Goal: Transaction & Acquisition: Book appointment/travel/reservation

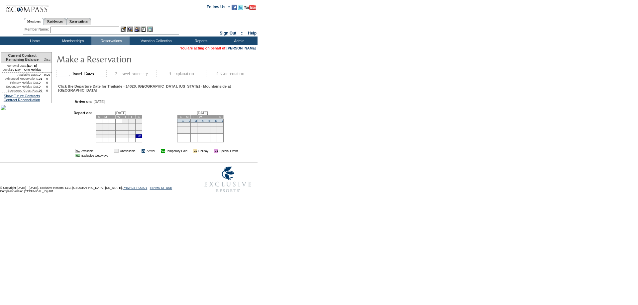
click at [224, 126] on td "14" at bounding box center [220, 125] width 7 height 4
click at [223, 123] on link "7" at bounding box center [223, 120] width 2 height 3
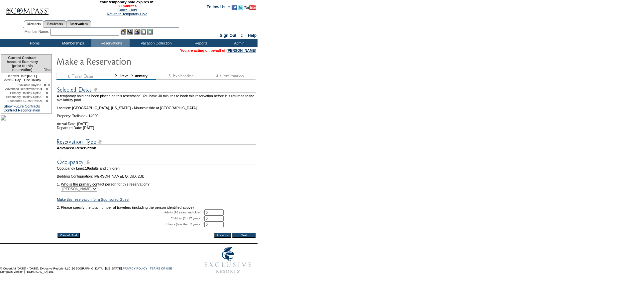
drag, startPoint x: 214, startPoint y: 222, endPoint x: 206, endPoint y: 222, distance: 7.6
click at [206, 216] on tr "Adults (18 years and older): * 0 * *" at bounding box center [156, 213] width 199 height 6
type input "2"
click at [249, 238] on input "Next" at bounding box center [243, 235] width 23 height 5
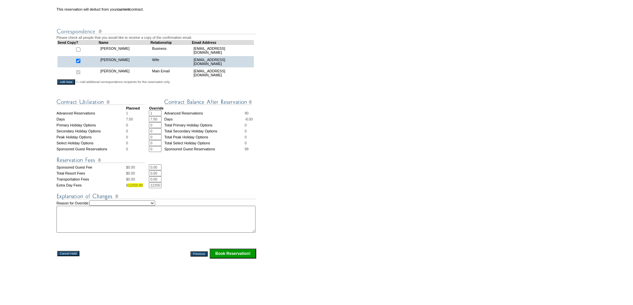
scroll to position [199, 0]
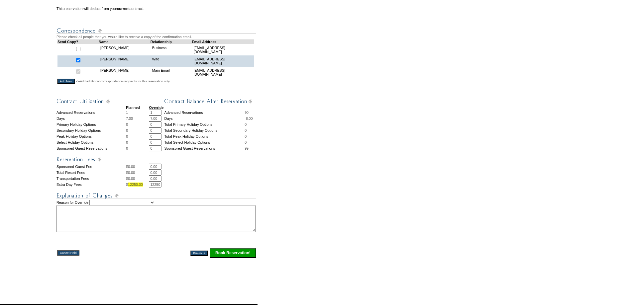
click at [229, 258] on input "Book Reservation!" at bounding box center [233, 253] width 47 height 10
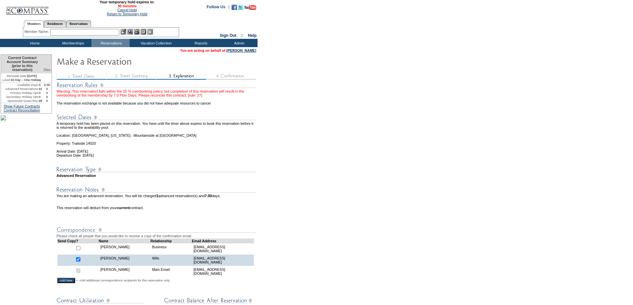
scroll to position [199, 0]
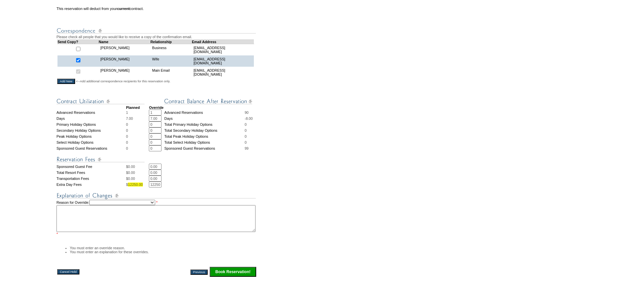
click at [155, 205] on select "Creating Continuous Stay Days Rebooked After Cancellation Editing Occupant Expe…" at bounding box center [122, 202] width 66 height 5
select select "1042"
click at [96, 205] on select "Creating Continuous Stay Days Rebooked After Cancellation Editing Occupant Expe…" at bounding box center [122, 202] width 66 height 5
click at [146, 226] on textarea at bounding box center [155, 218] width 199 height 27
type textarea "jm"
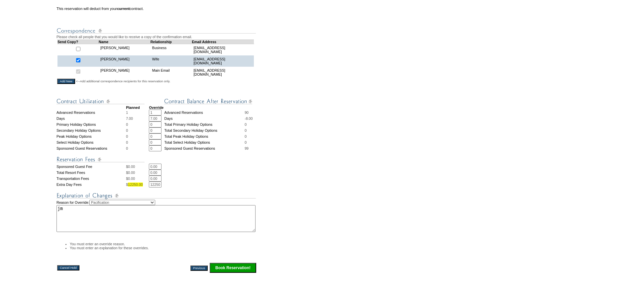
click at [235, 273] on input "Book Reservation!" at bounding box center [233, 268] width 47 height 10
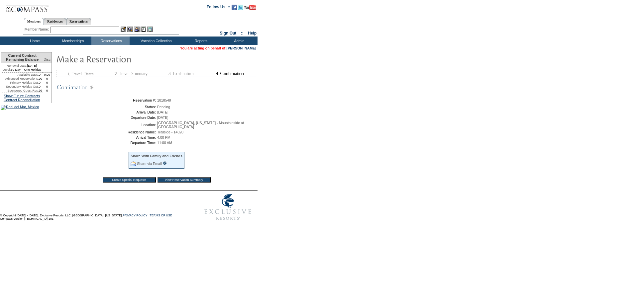
click at [86, 120] on td "Departure Date:" at bounding box center [107, 118] width 98 height 4
